Goal: Information Seeking & Learning: Learn about a topic

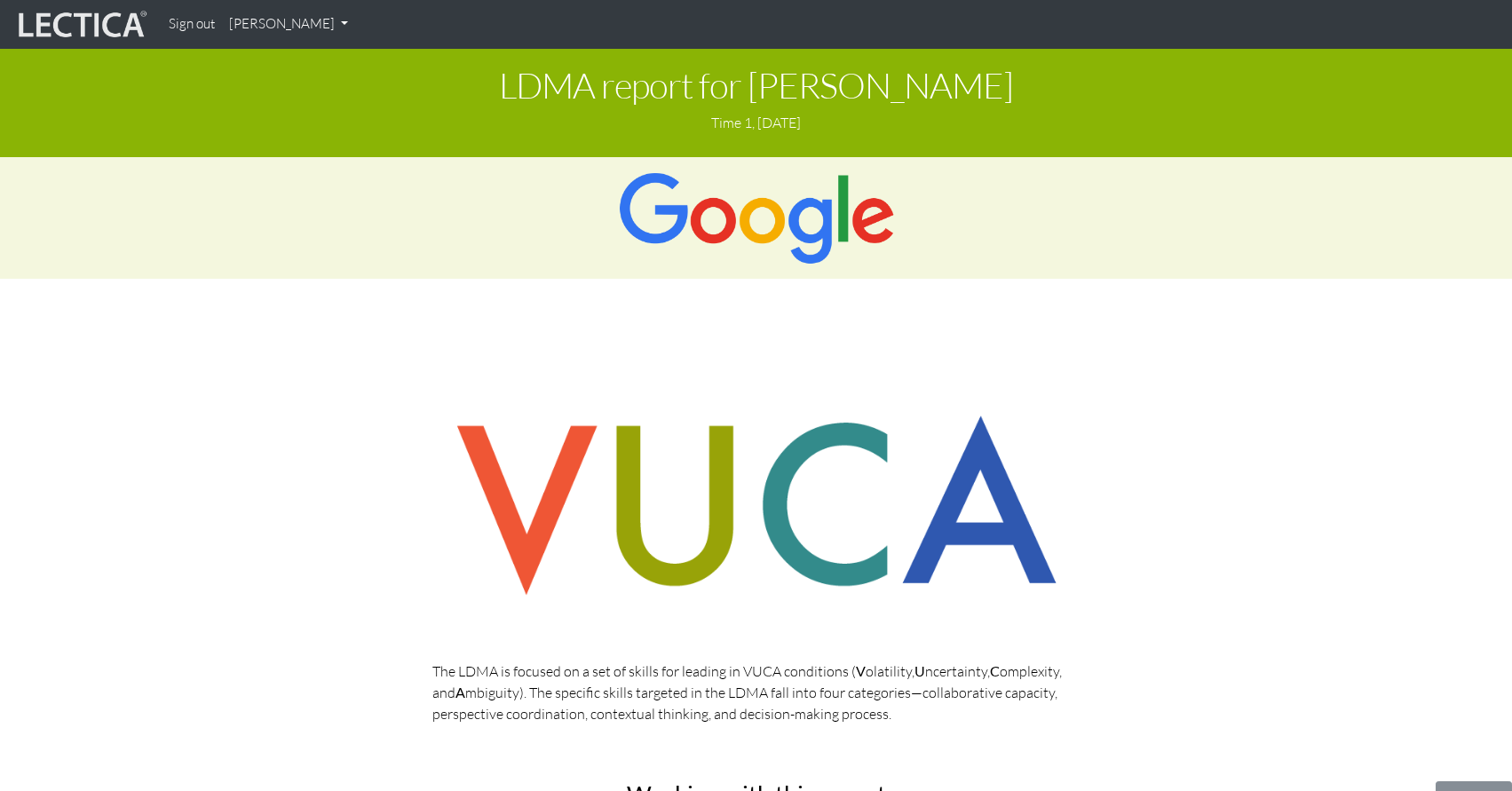
click at [113, 19] on img at bounding box center [81, 25] width 133 height 34
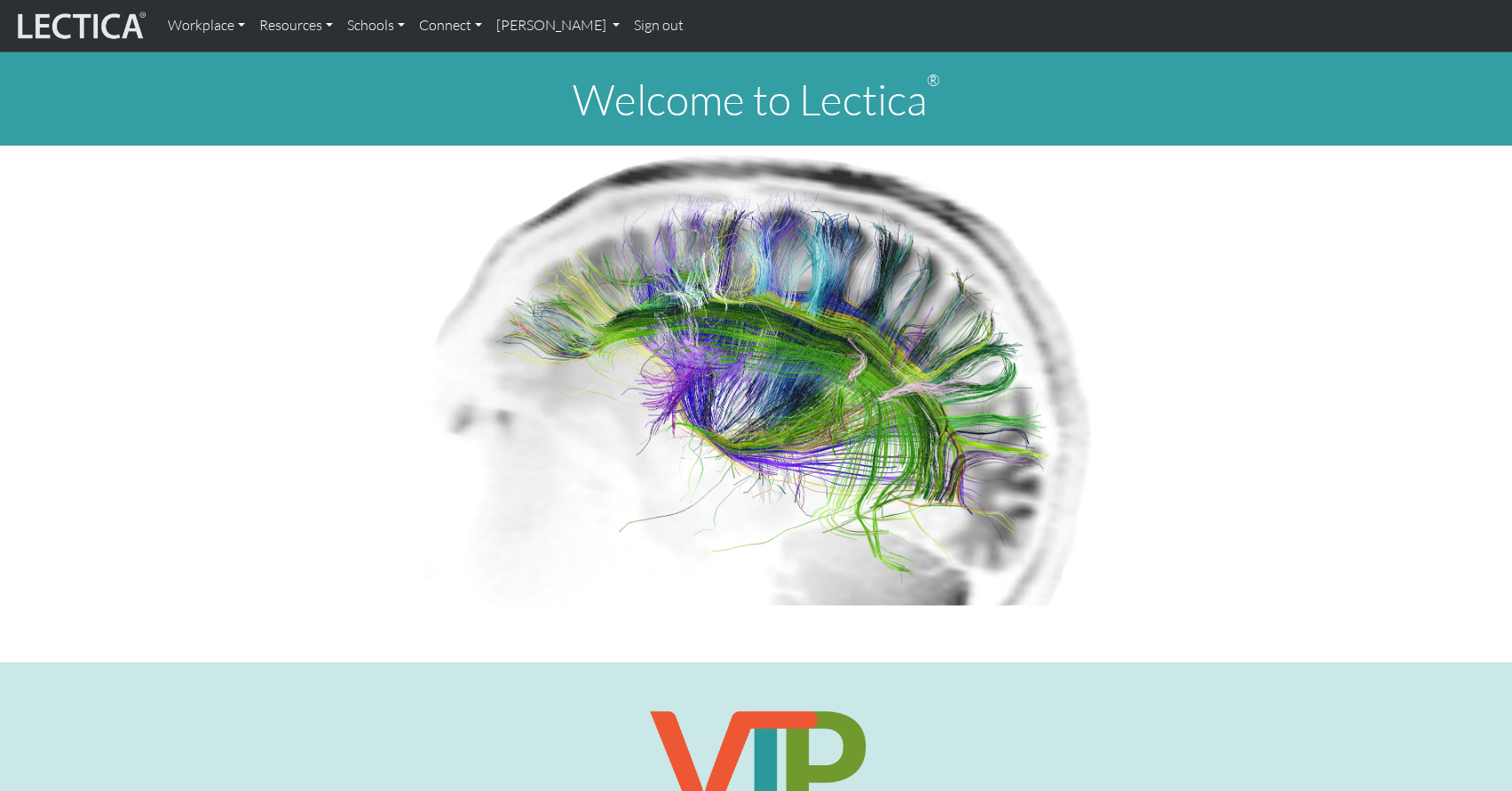
click at [626, 25] on link "Sign out" at bounding box center [658, 25] width 64 height 37
click at [539, 31] on strong "Sign in" at bounding box center [541, 25] width 40 height 17
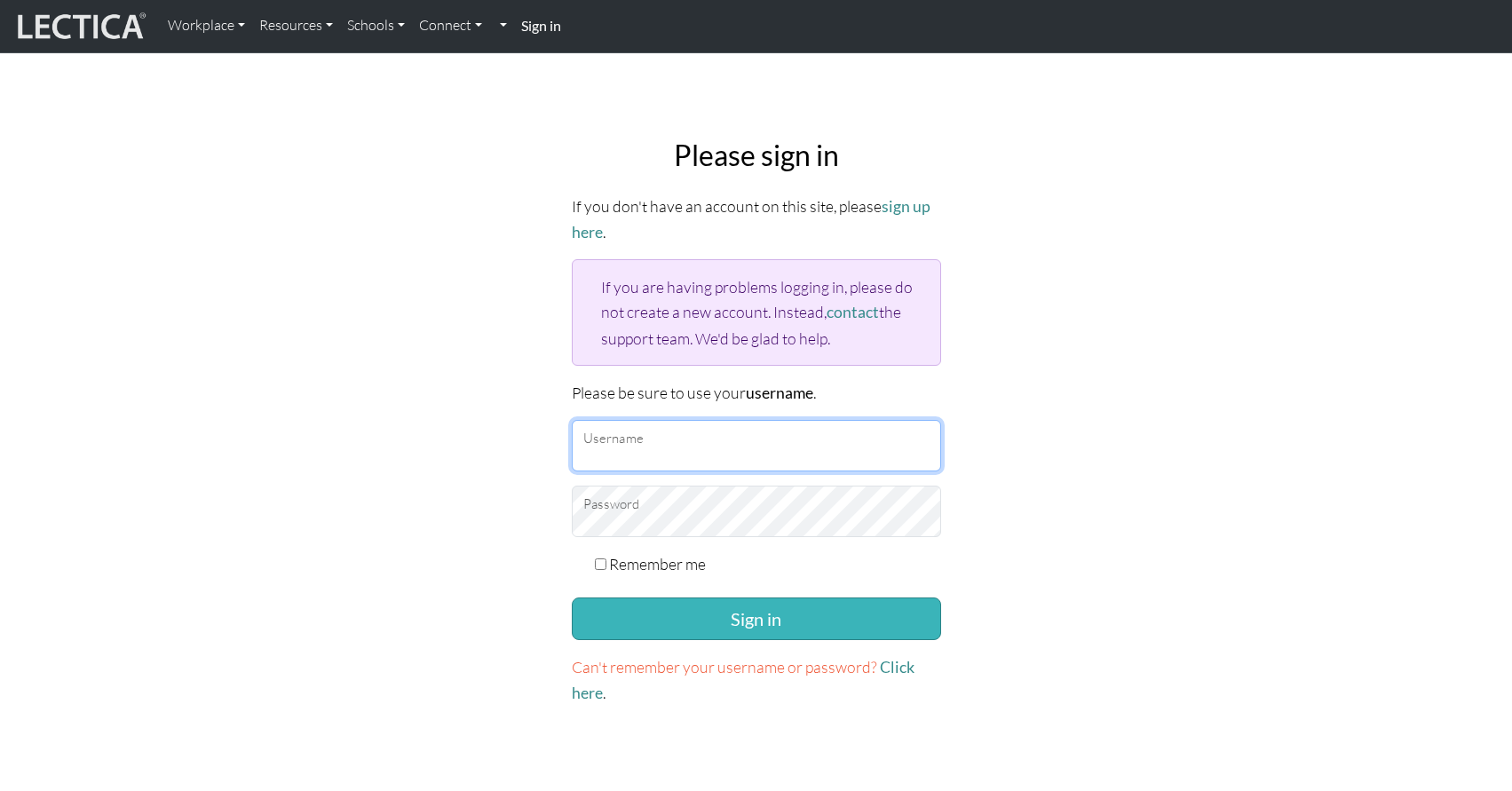
type input "[EMAIL_ADDRESS][DOMAIN_NAME]"
click at [667, 618] on button "Sign in" at bounding box center [756, 618] width 370 height 43
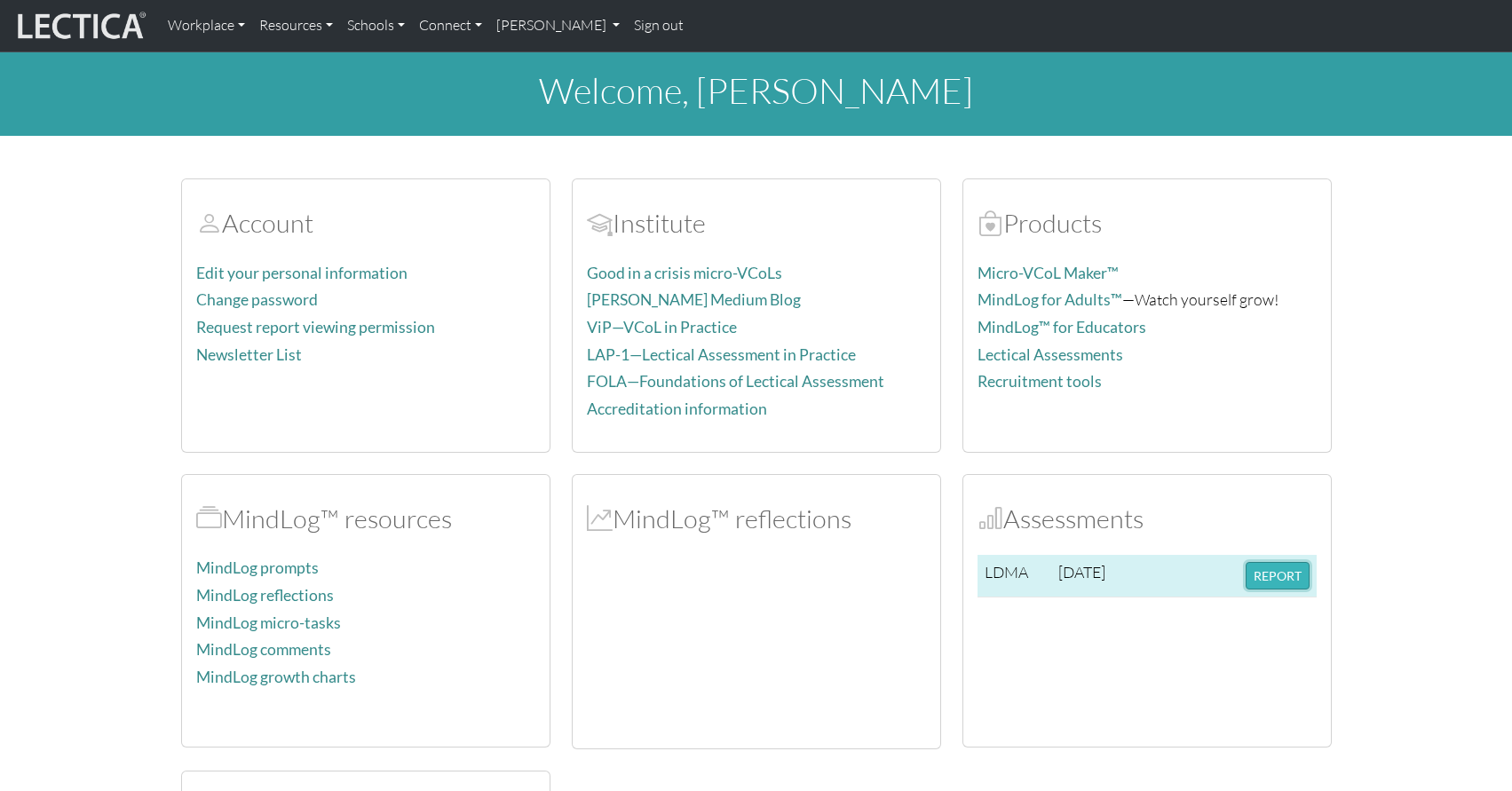
click at [1291, 585] on button "REPORT" at bounding box center [1277, 575] width 64 height 27
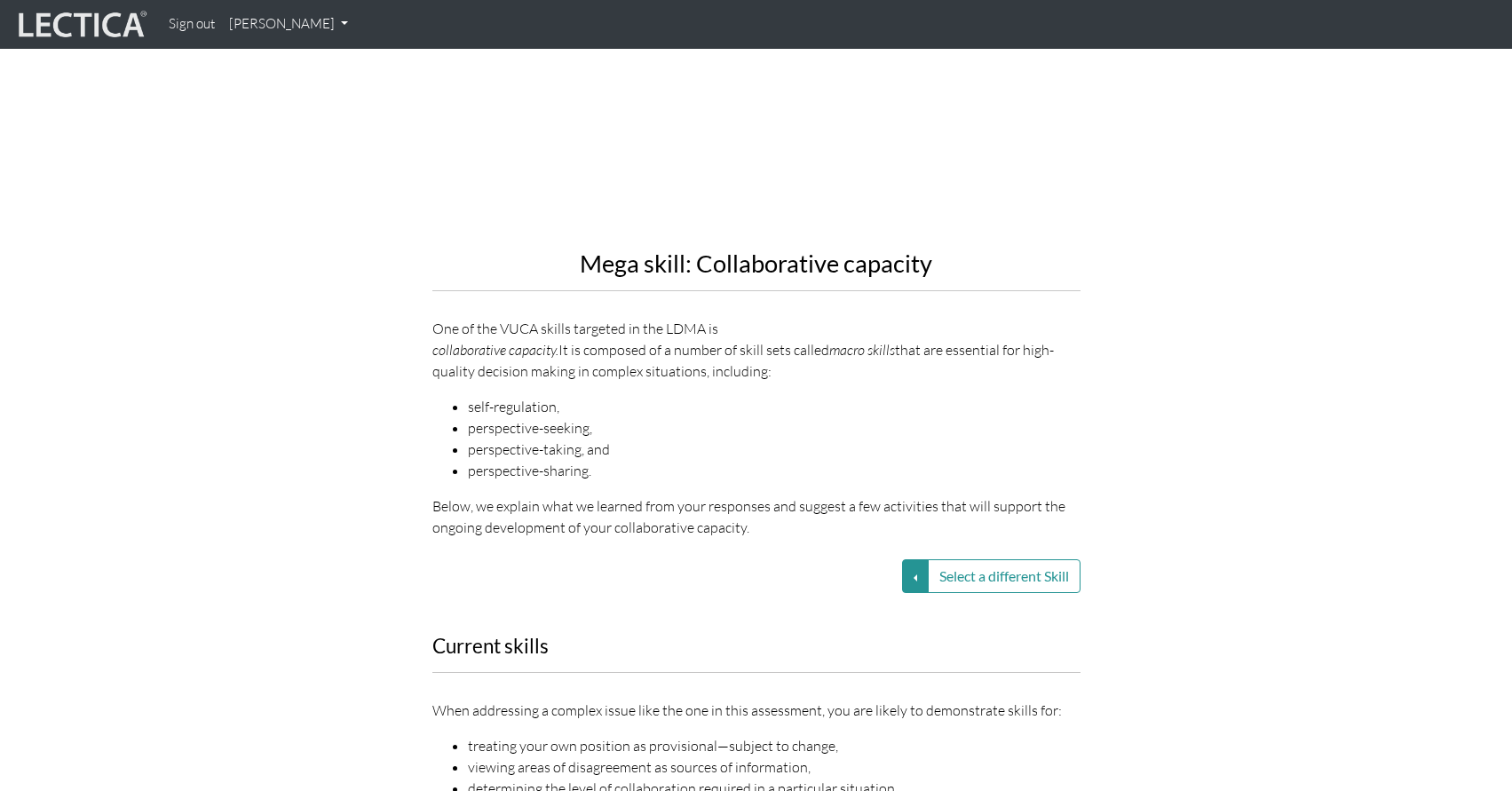
scroll to position [1945, 0]
click at [1030, 558] on button "Select a different Skill" at bounding box center [1004, 574] width 153 height 34
click at [908, 558] on button "Select a different Skill" at bounding box center [915, 574] width 26 height 34
click at [872, 587] on link "VUCA—Perspective coordination" at bounding box center [789, 597] width 190 height 20
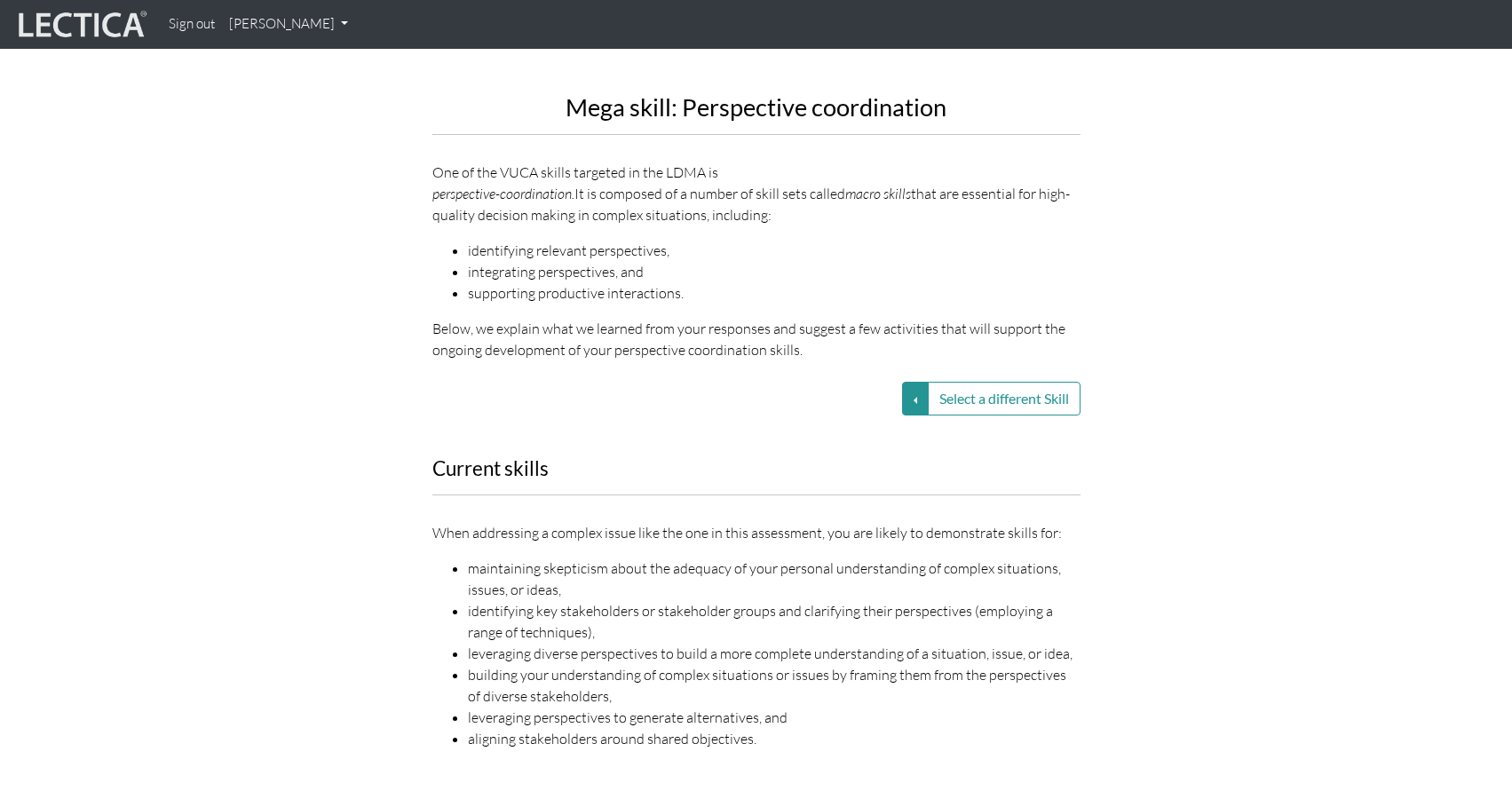
scroll to position [2106, 0]
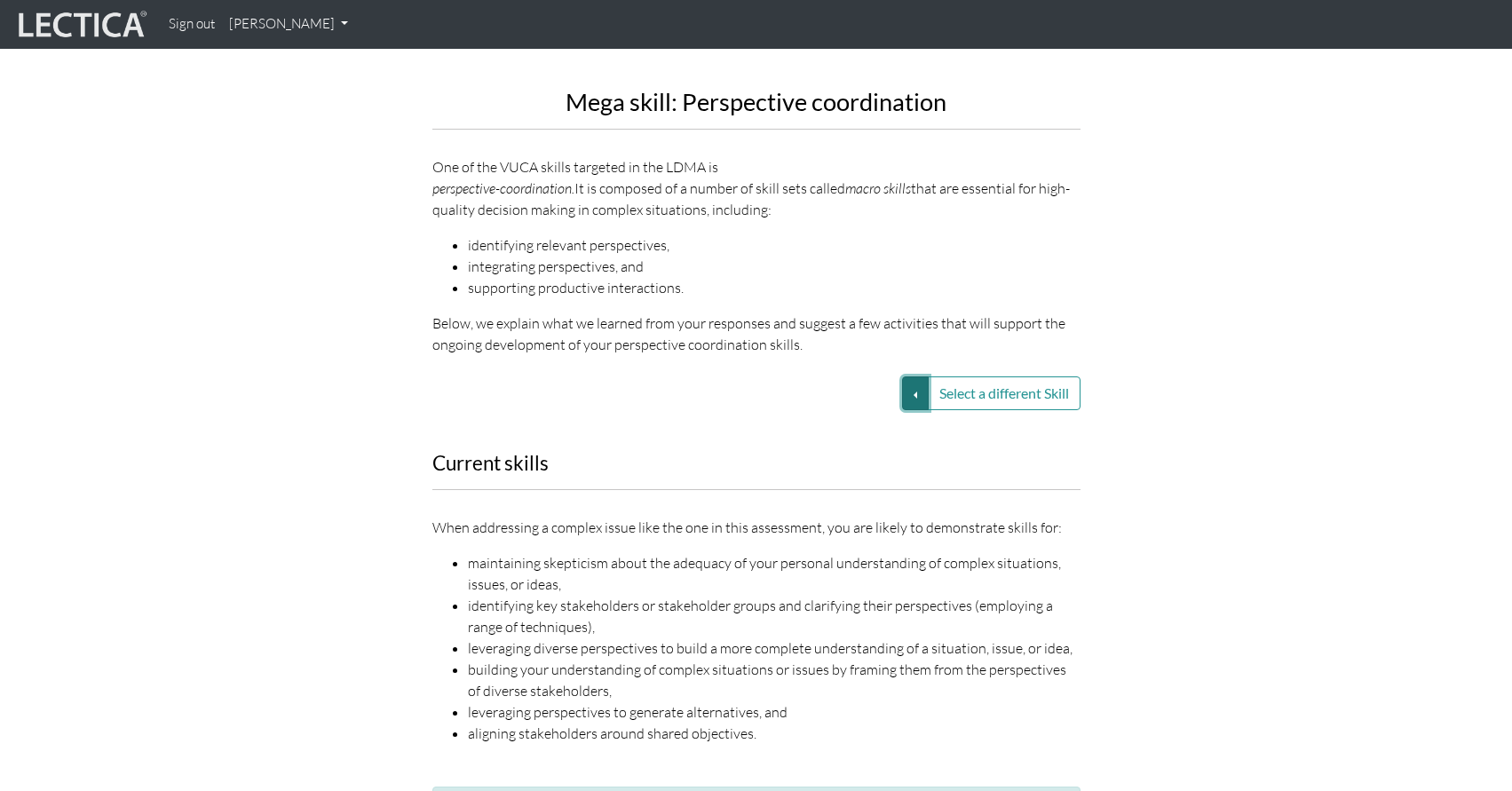
click at [911, 376] on button "Select a different Skill" at bounding box center [915, 392] width 26 height 34
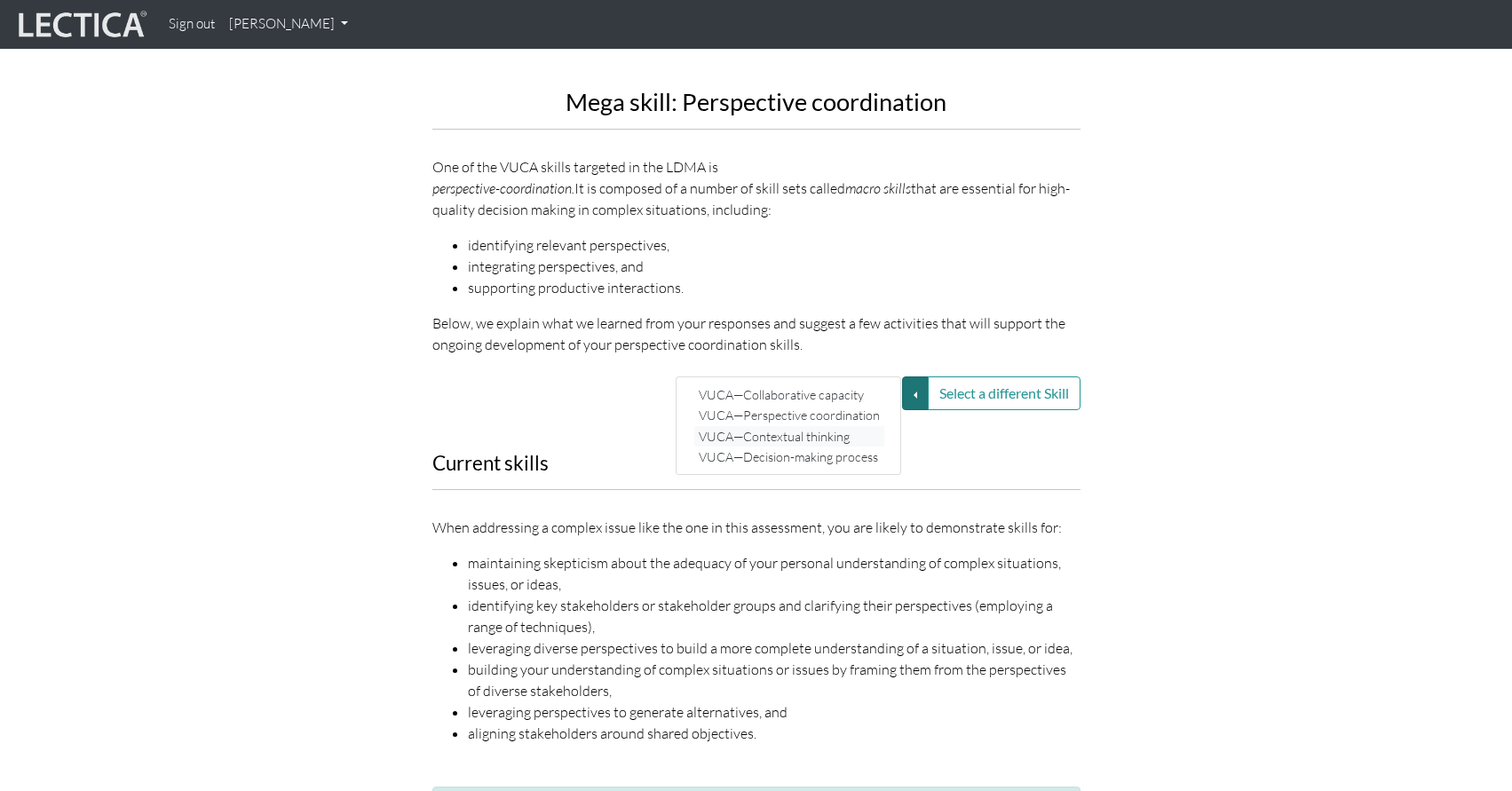
click at [818, 426] on link "VUCA—Contextual thinking" at bounding box center [789, 436] width 190 height 20
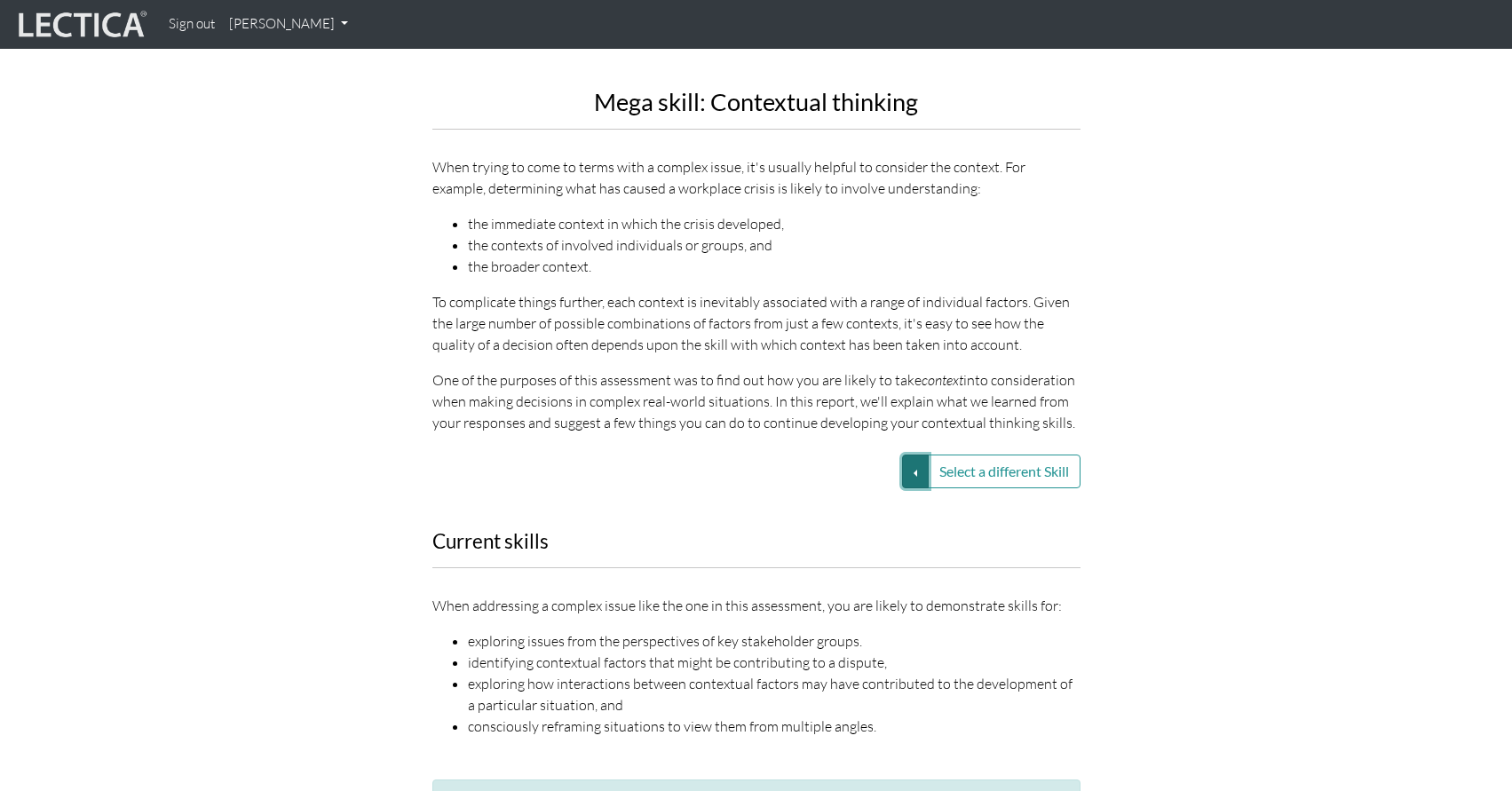
click at [908, 454] on button "Select a different Skill" at bounding box center [915, 471] width 26 height 34
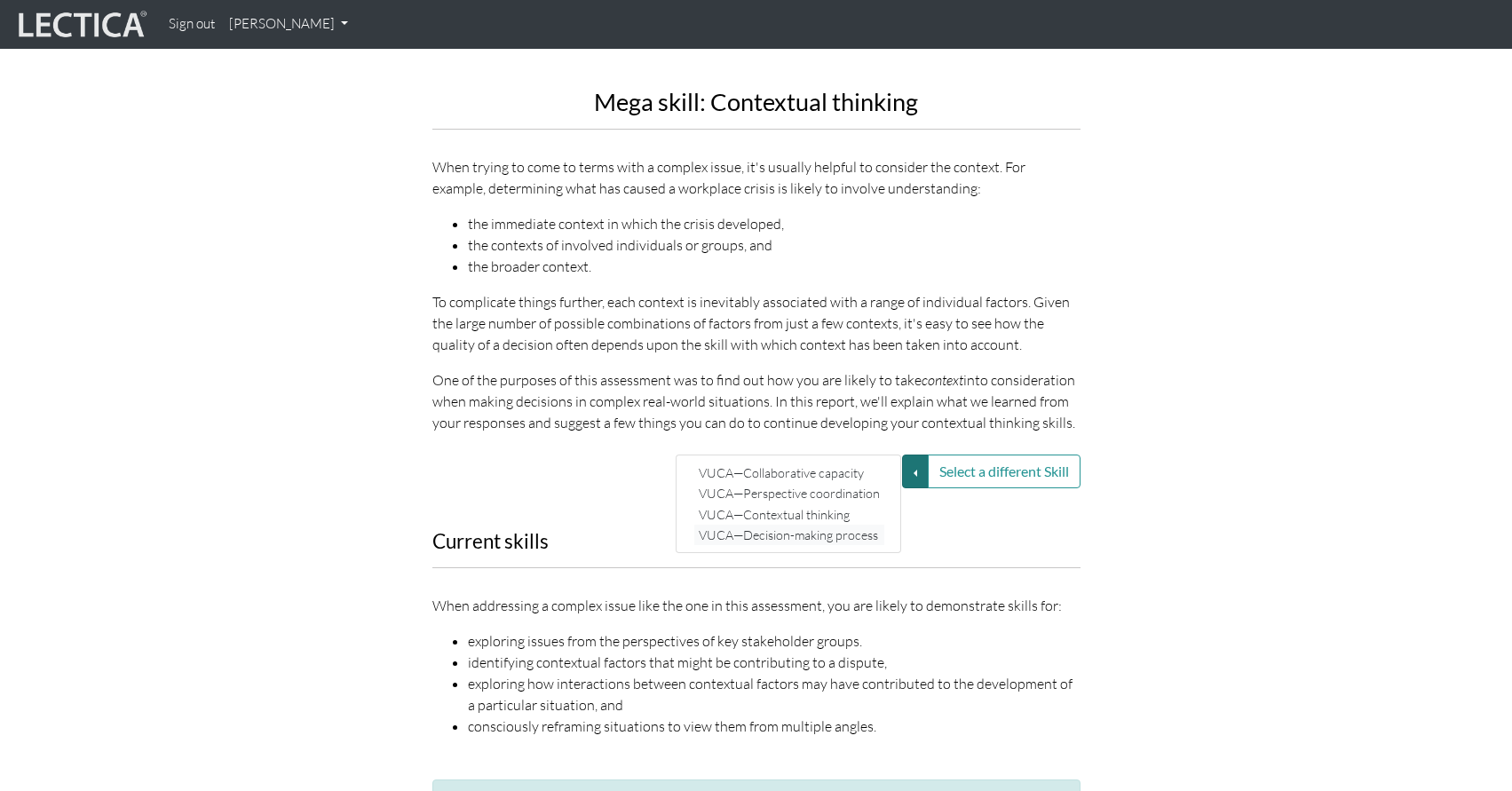
click at [845, 524] on link "VUCA—Decision-making process" at bounding box center [789, 534] width 190 height 20
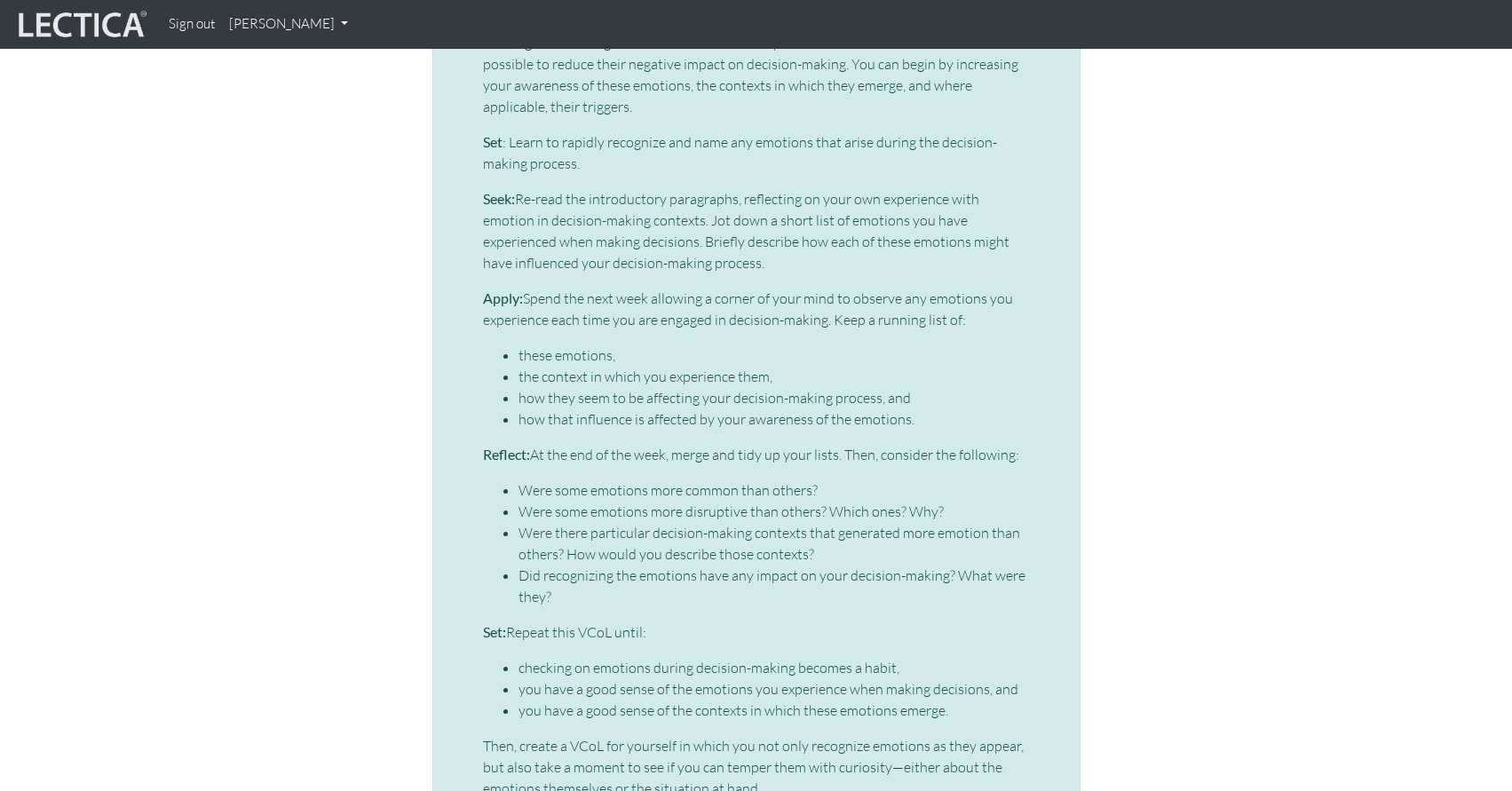
scroll to position [4324, 0]
